Goal: Information Seeking & Learning: Learn about a topic

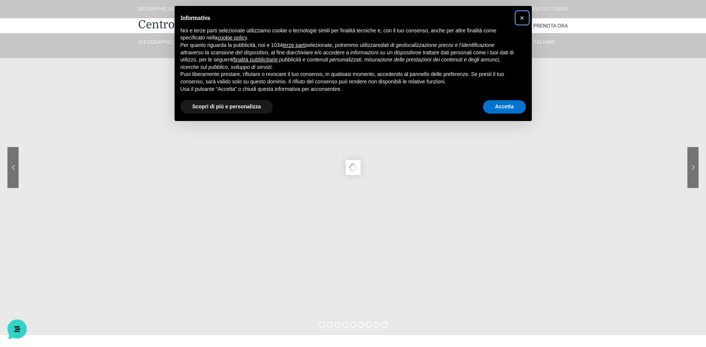
click at [522, 19] on span "×" at bounding box center [522, 18] width 4 height 8
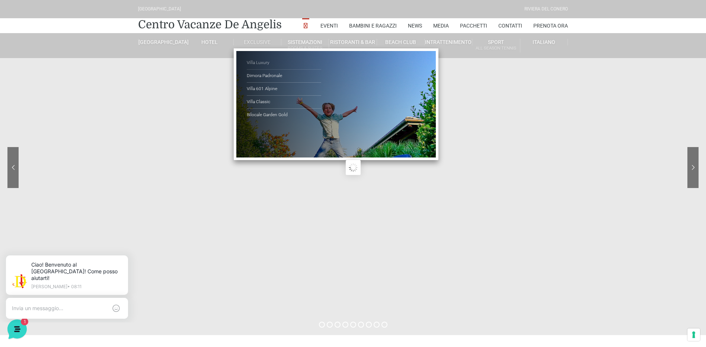
click at [260, 61] on link "Villa Luxury" at bounding box center [284, 63] width 74 height 13
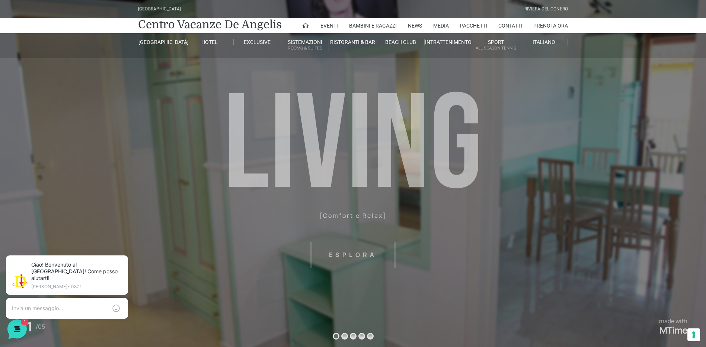
click at [357, 256] on header "Villaggio Hotel Resort Riviera Del Conero Centro Vacanze De Angelis Eventi Miss…" at bounding box center [353, 167] width 706 height 335
click at [430, 178] on header "Villaggio Hotel Resort Riviera Del Conero Centro Vacanze De Angelis Eventi Miss…" at bounding box center [353, 167] width 706 height 335
click at [351, 254] on header "Villaggio Hotel Resort Riviera Del Conero Centro Vacanze De Angelis Eventi Miss…" at bounding box center [353, 167] width 706 height 335
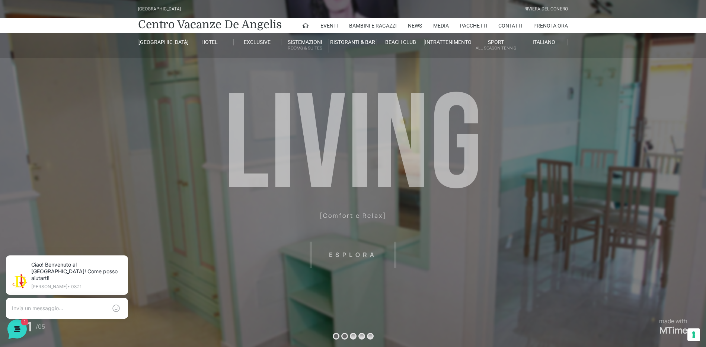
click at [345, 335] on sr7-bullet at bounding box center [344, 336] width 7 height 7
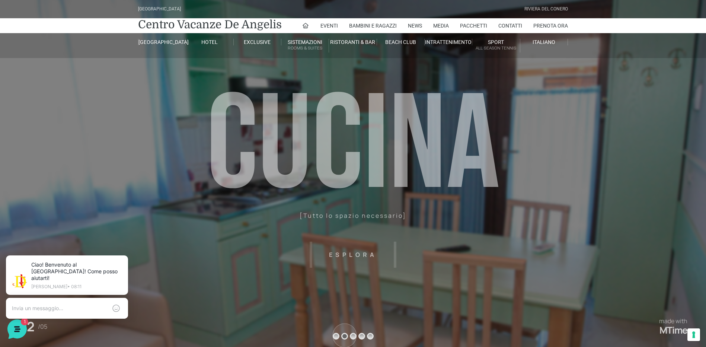
click at [353, 334] on header "Villaggio Hotel Resort Riviera Del Conero Centro Vacanze De Angelis Eventi Miss…" at bounding box center [353, 167] width 706 height 335
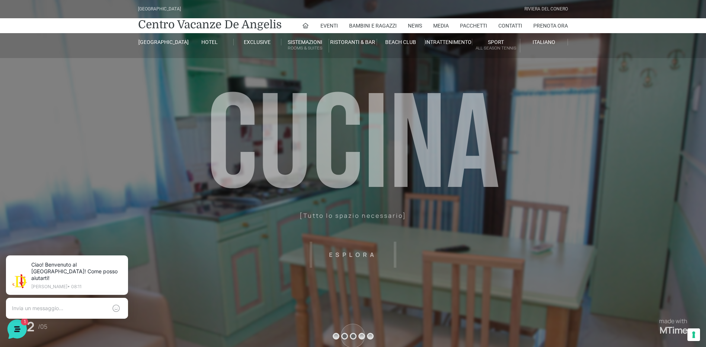
click at [353, 335] on sr7-bullet at bounding box center [353, 336] width 7 height 7
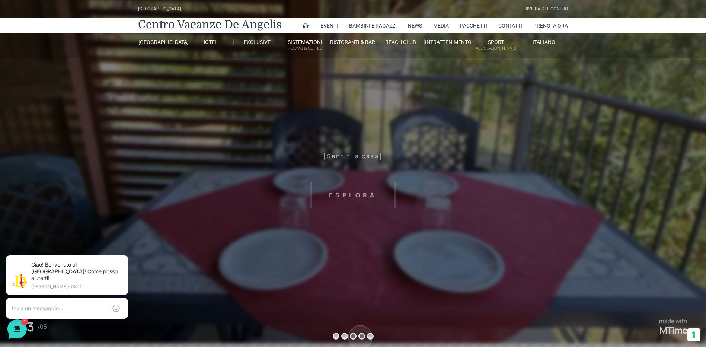
click at [360, 337] on sr7-bullet at bounding box center [361, 336] width 7 height 7
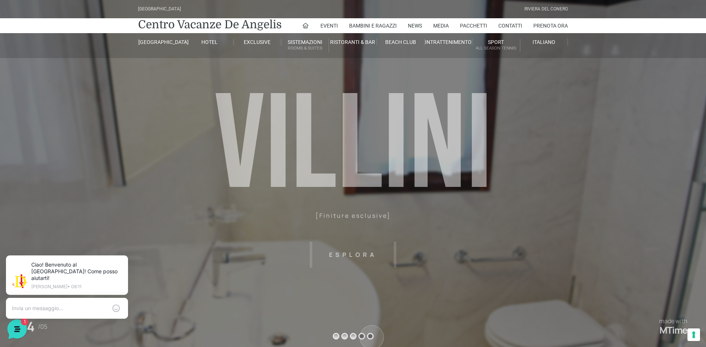
click at [372, 337] on sr7-bullet at bounding box center [370, 336] width 7 height 7
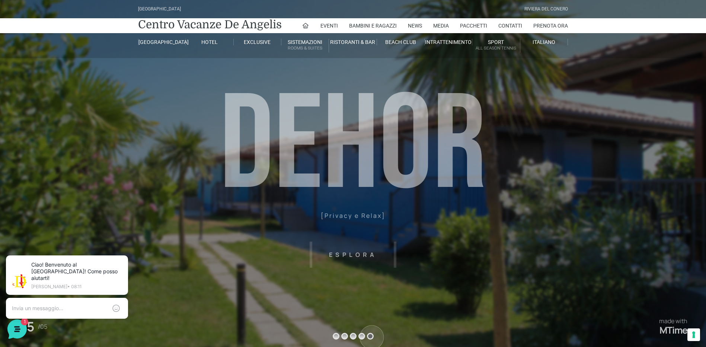
click at [599, 192] on header "Villaggio Hotel Resort Riviera Del Conero Centro Vacanze De Angelis Eventi Miss…" at bounding box center [353, 167] width 706 height 335
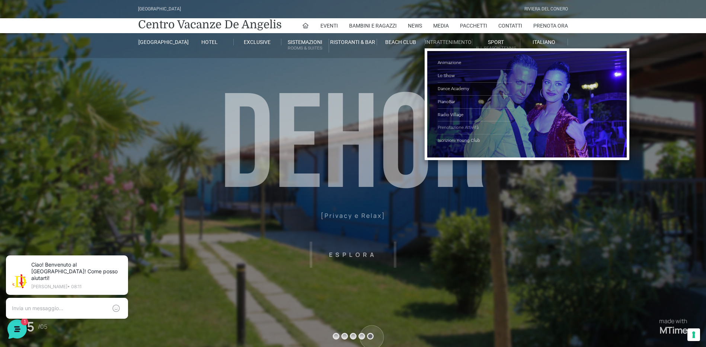
click at [464, 128] on link "Prenotazione Attività" at bounding box center [475, 127] width 74 height 13
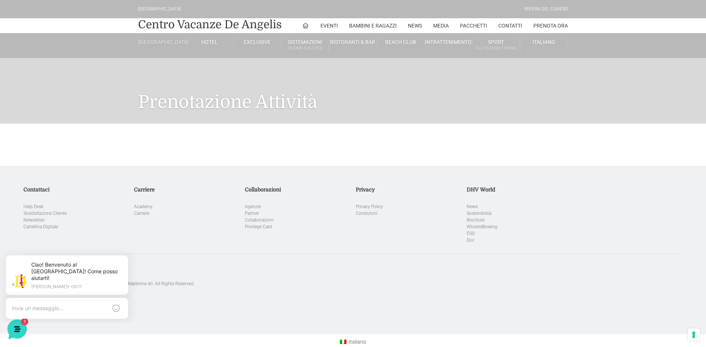
click at [159, 44] on link "[GEOGRAPHIC_DATA]" at bounding box center [162, 42] width 48 height 7
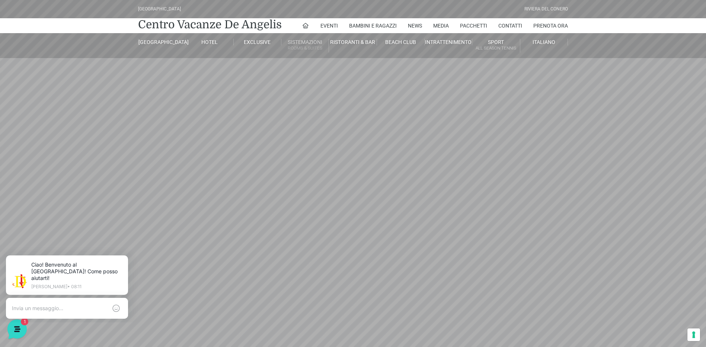
click at [299, 44] on link "Sistemazioni Rooms & Suites" at bounding box center [305, 46] width 48 height 14
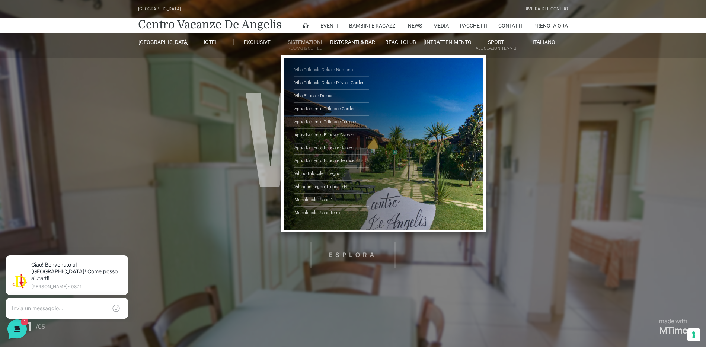
click at [321, 70] on link "Villa Trilocale Deluxe Numana" at bounding box center [331, 70] width 74 height 13
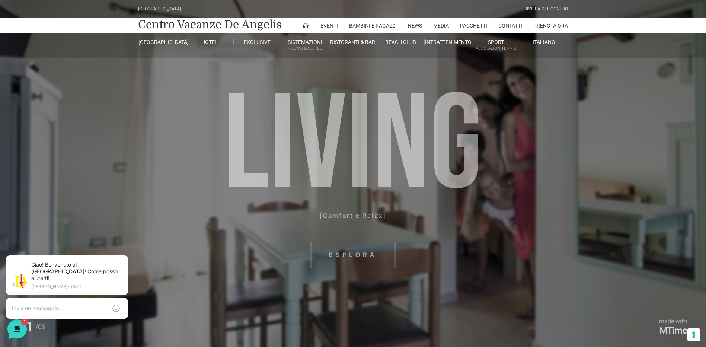
click at [356, 255] on header "Villaggio Hotel Resort Riviera Del Conero Centro Vacanze De Angelis Eventi Miss…" at bounding box center [353, 167] width 706 height 335
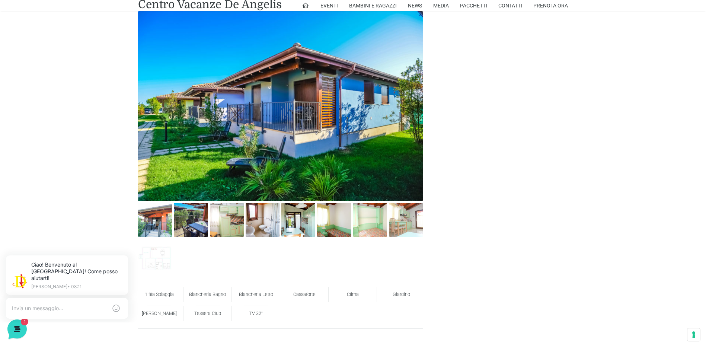
scroll to position [409, 0]
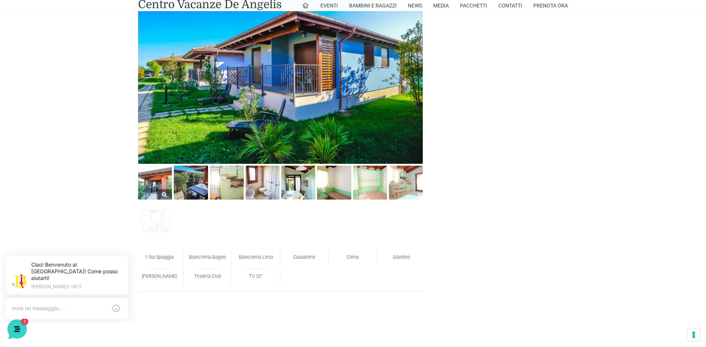
click at [154, 190] on img at bounding box center [155, 183] width 34 height 34
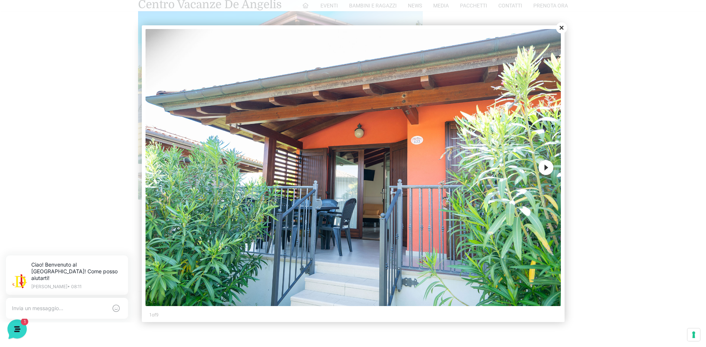
click at [549, 168] on button "Next" at bounding box center [546, 167] width 15 height 15
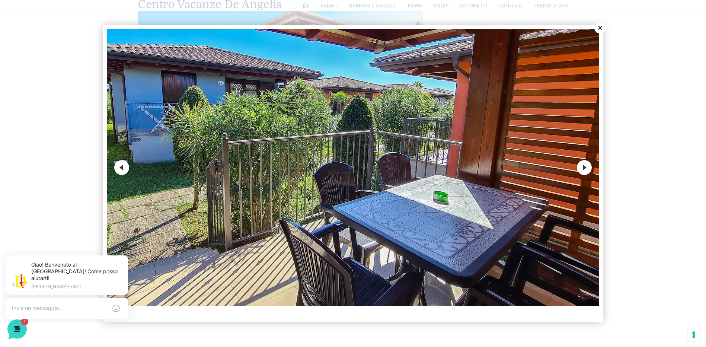
click at [584, 167] on button "Next" at bounding box center [584, 167] width 15 height 15
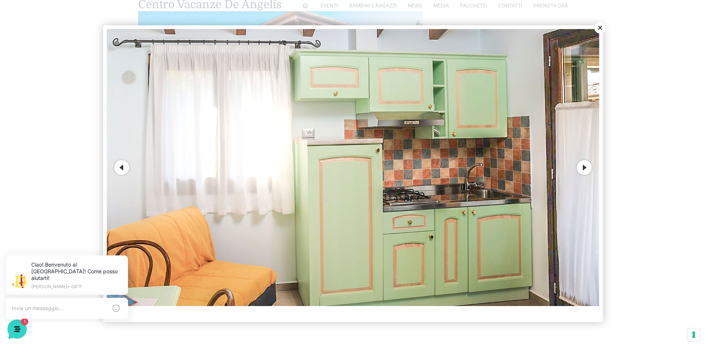
click at [584, 167] on button "Next" at bounding box center [584, 167] width 15 height 15
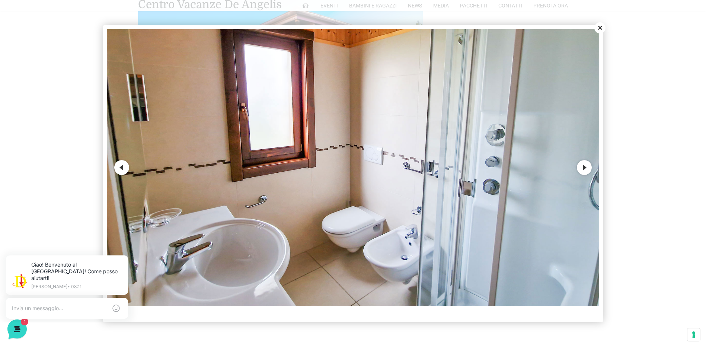
click at [584, 167] on button "Next" at bounding box center [584, 167] width 15 height 15
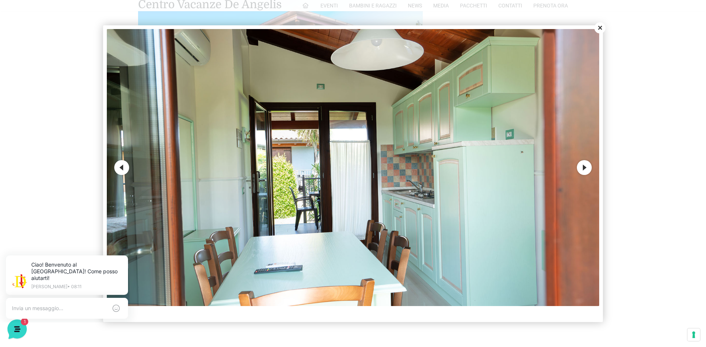
click at [584, 167] on button "Next" at bounding box center [584, 167] width 15 height 15
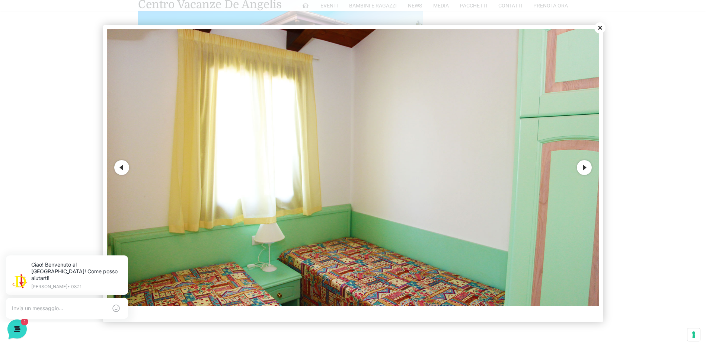
click at [584, 167] on button "Next" at bounding box center [584, 167] width 15 height 15
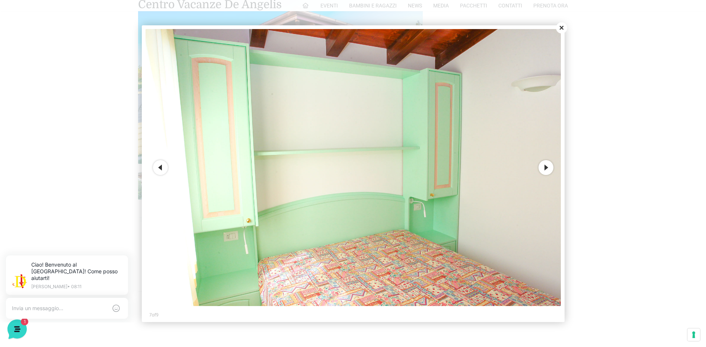
click at [546, 167] on button "Next" at bounding box center [546, 167] width 15 height 15
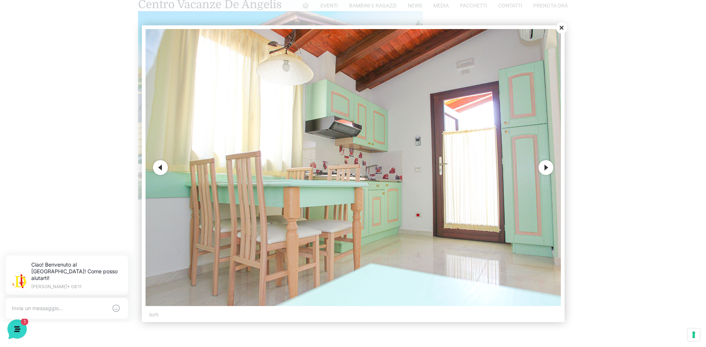
click at [546, 167] on button "Next" at bounding box center [546, 167] width 15 height 15
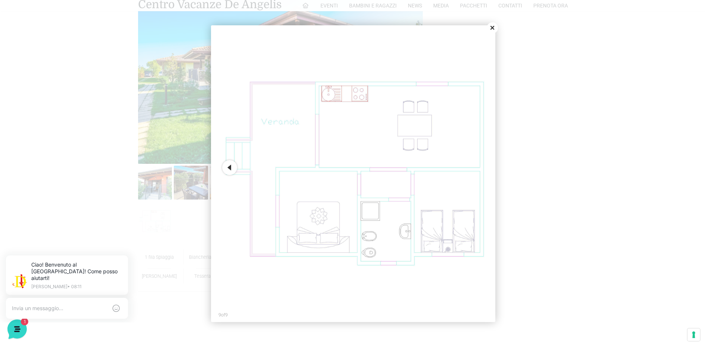
click at [231, 169] on button "Previous" at bounding box center [229, 167] width 15 height 15
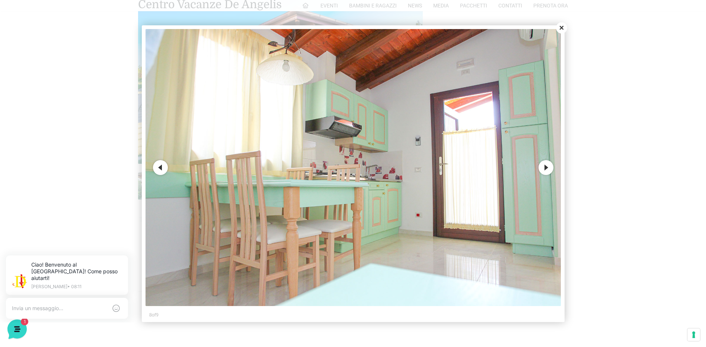
click at [231, 169] on img at bounding box center [353, 167] width 415 height 277
click at [164, 172] on button "Previous" at bounding box center [160, 167] width 15 height 15
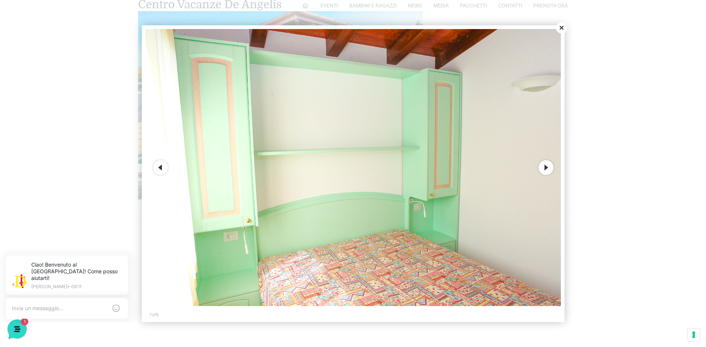
click at [164, 172] on button "Previous" at bounding box center [160, 167] width 15 height 15
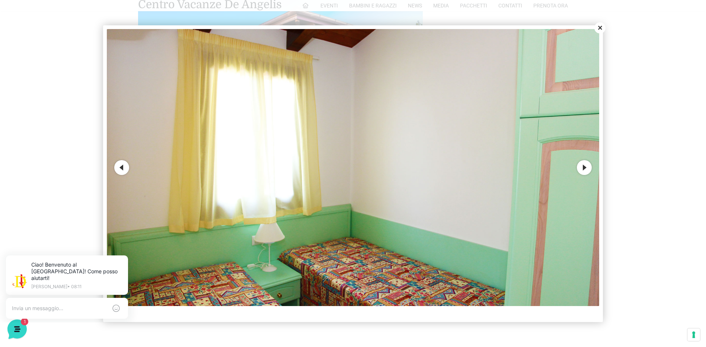
click at [127, 169] on button "Previous" at bounding box center [121, 167] width 15 height 15
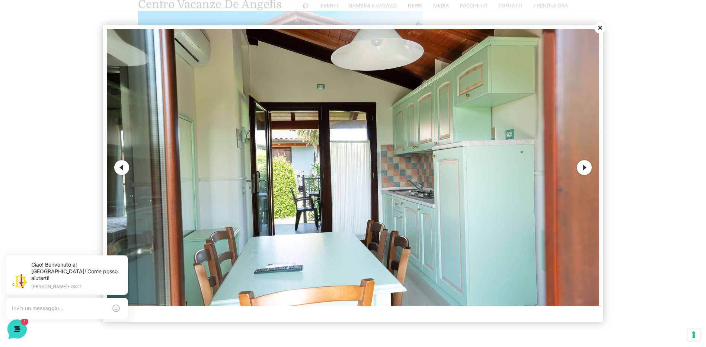
click at [127, 169] on button "Previous" at bounding box center [121, 167] width 15 height 15
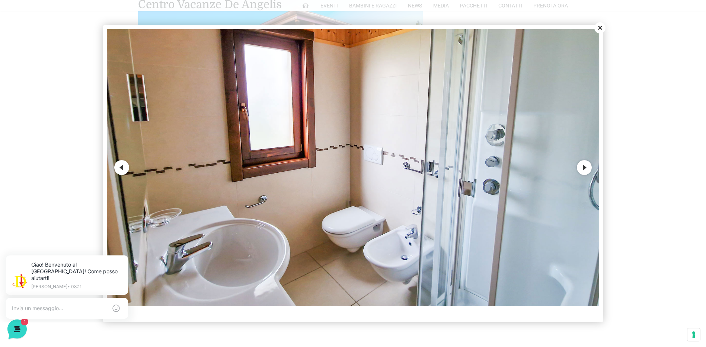
click at [127, 169] on button "Previous" at bounding box center [121, 167] width 15 height 15
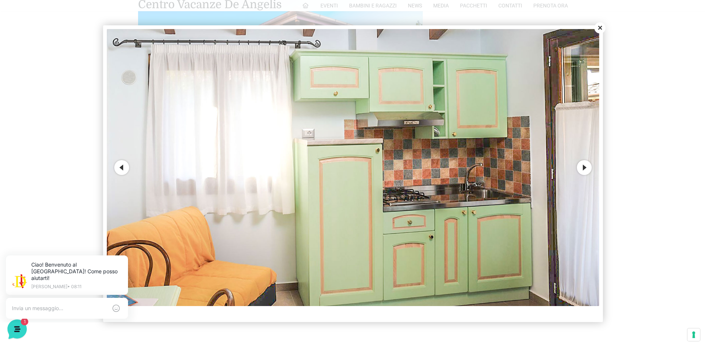
click at [127, 169] on button "Previous" at bounding box center [121, 167] width 15 height 15
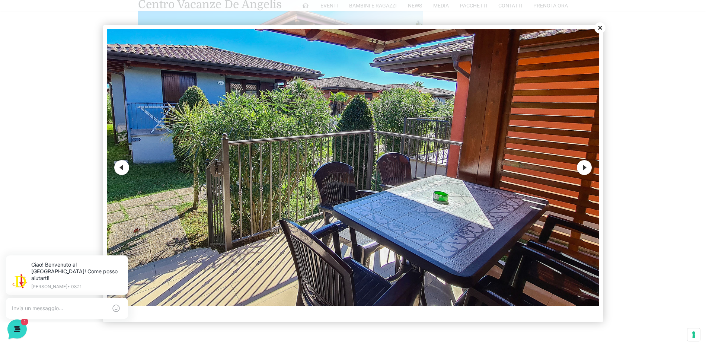
click at [127, 169] on button "Previous" at bounding box center [121, 167] width 15 height 15
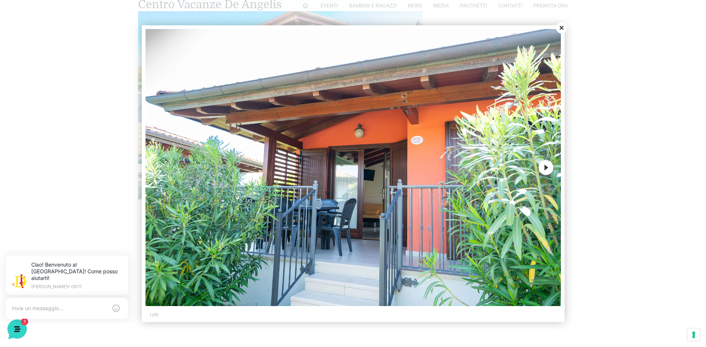
click at [127, 169] on div at bounding box center [353, 173] width 706 height 347
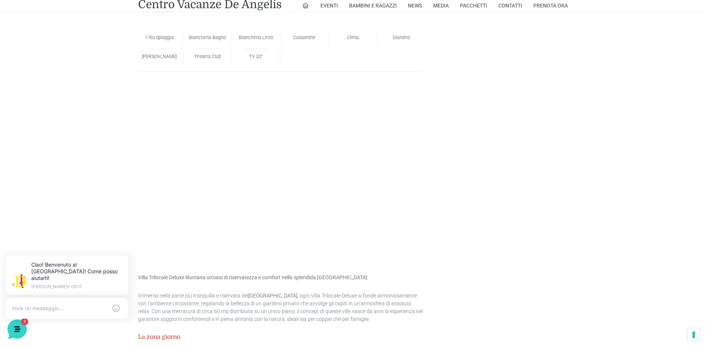
scroll to position [664, 0]
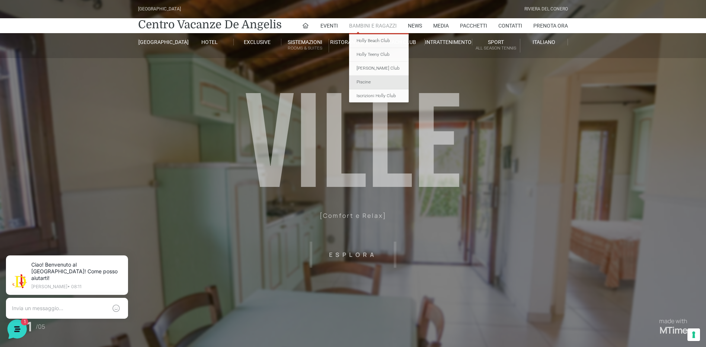
click at [365, 82] on link "Piscine" at bounding box center [379, 83] width 60 height 14
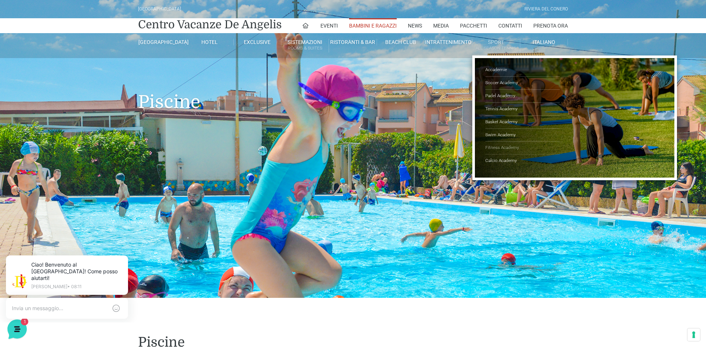
click at [505, 146] on link "Fitness Academy" at bounding box center [522, 147] width 74 height 13
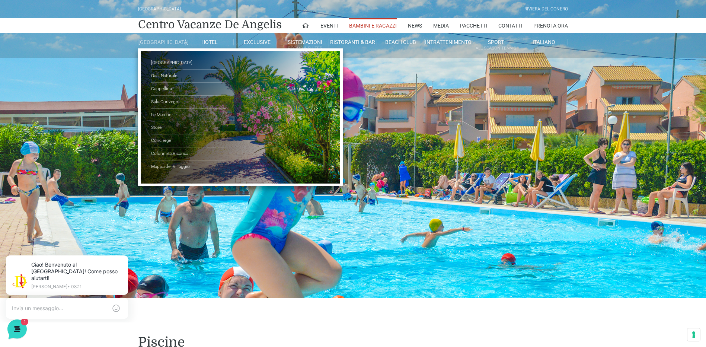
click at [168, 44] on link "[GEOGRAPHIC_DATA]" at bounding box center [162, 42] width 48 height 7
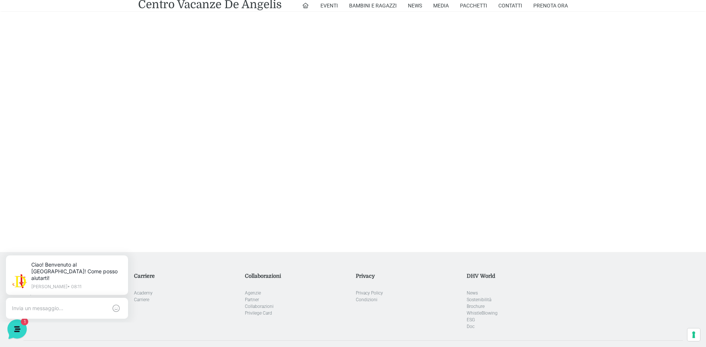
scroll to position [1027, 0]
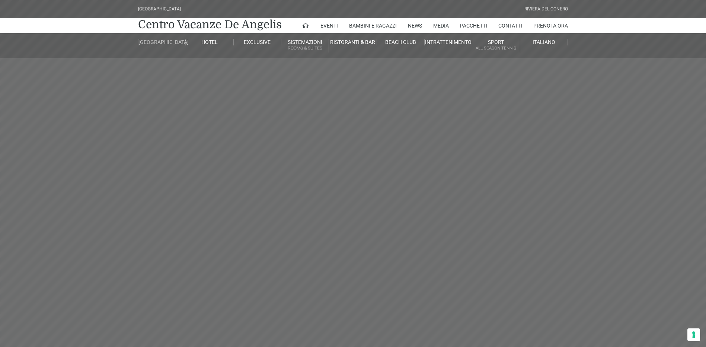
click at [167, 45] on link "[GEOGRAPHIC_DATA]" at bounding box center [162, 42] width 48 height 7
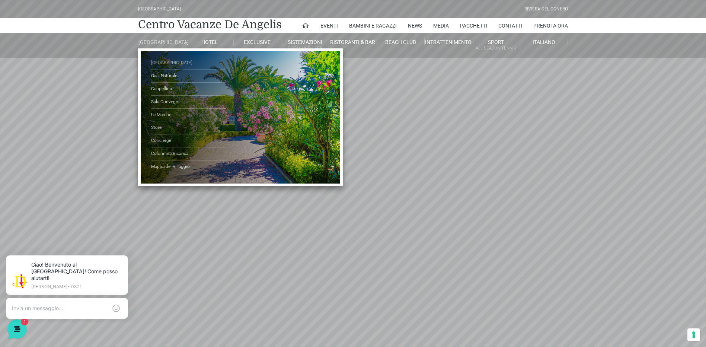
click at [166, 67] on link "[GEOGRAPHIC_DATA]" at bounding box center [188, 63] width 74 height 13
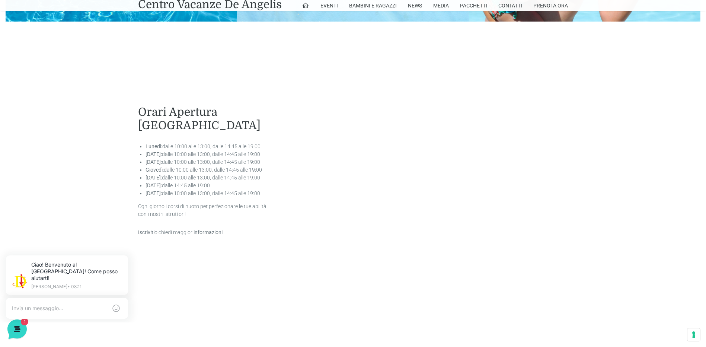
scroll to position [1683, 0]
